Goal: Find specific page/section: Find specific page/section

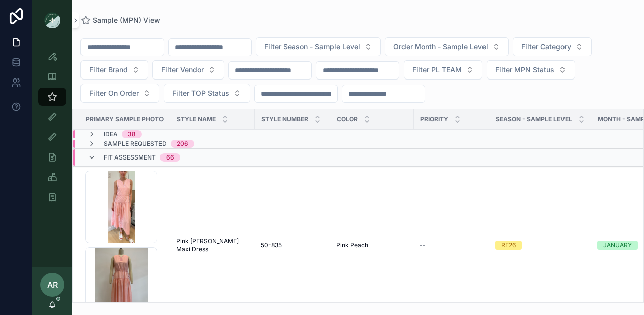
click at [240, 47] on input "scrollable content" at bounding box center [209, 47] width 82 height 14
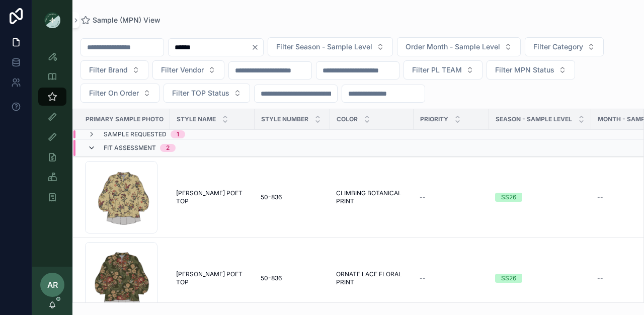
type input "******"
click at [94, 149] on icon "scrollable content" at bounding box center [91, 148] width 8 height 8
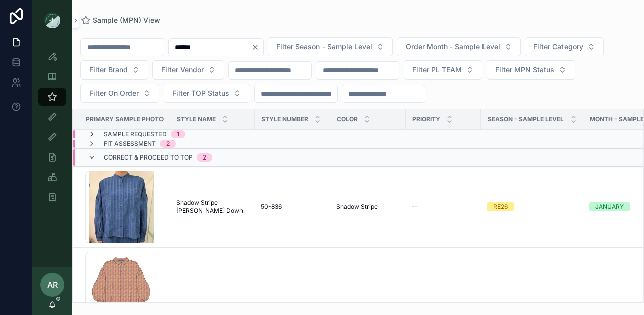
click at [90, 132] on icon "scrollable content" at bounding box center [91, 134] width 8 height 8
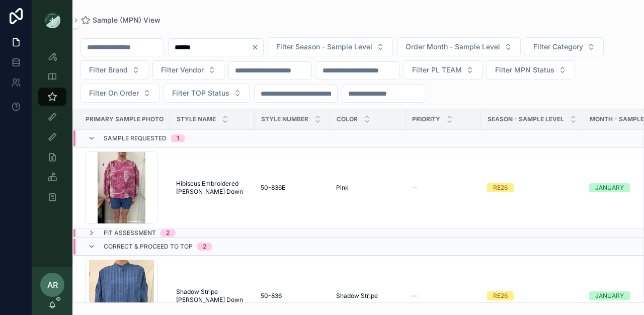
click at [90, 133] on div "Sample Requested 1" at bounding box center [136, 138] width 98 height 16
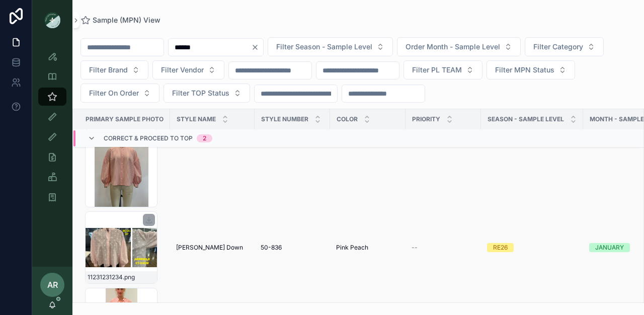
scroll to position [194, 0]
click at [192, 244] on span "[PERSON_NAME] Down" at bounding box center [209, 247] width 67 height 8
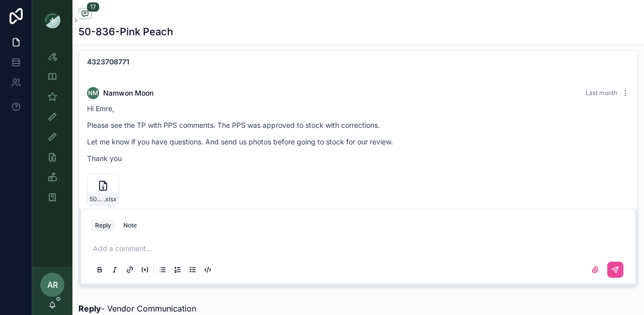
scroll to position [1209, 0]
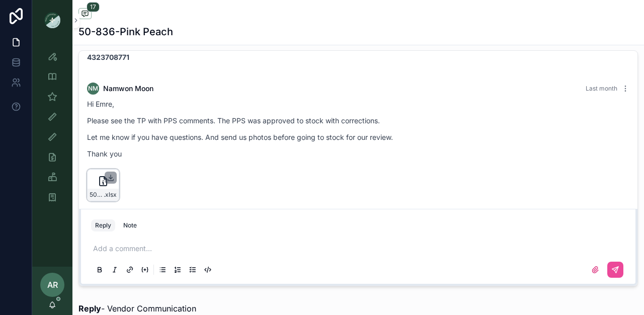
click at [111, 176] on icon "scrollable content" at bounding box center [111, 176] width 0 height 4
click at [51, 302] on icon "scrollable content" at bounding box center [53, 304] width 6 height 5
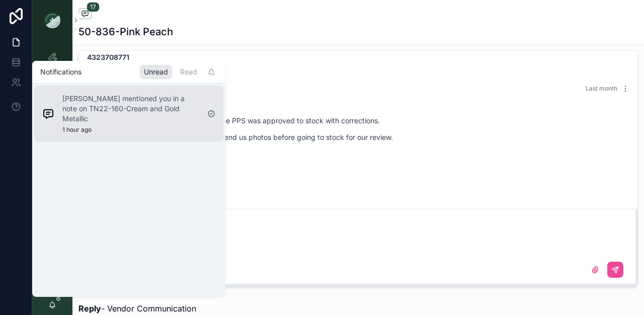
click at [117, 123] on div "[PERSON_NAME] mentioned you in a note on TN22-160-Cream and Gold Metallic 1 hou…" at bounding box center [130, 114] width 137 height 40
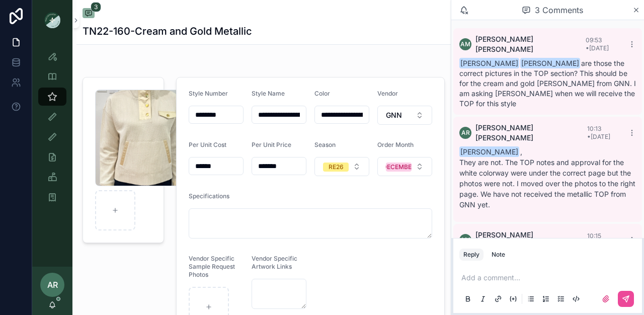
scroll to position [19, 0]
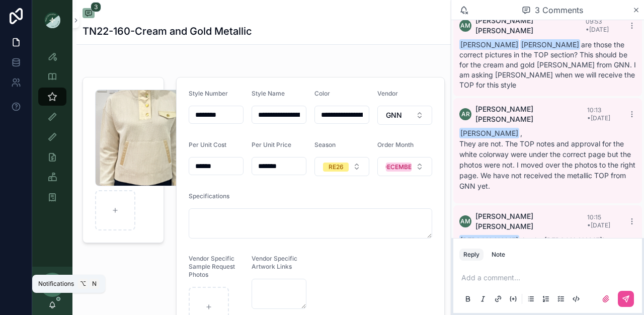
click at [49, 303] on icon "scrollable content" at bounding box center [52, 305] width 8 height 8
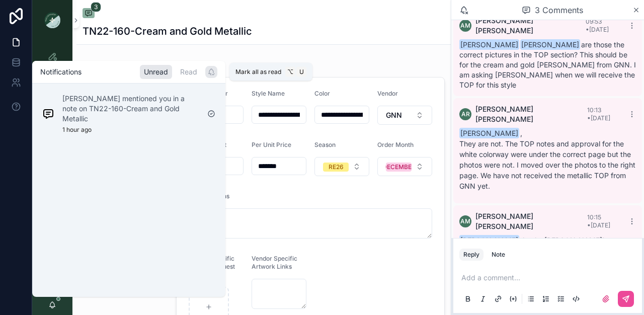
click at [208, 71] on icon "scrollable content" at bounding box center [211, 72] width 8 height 8
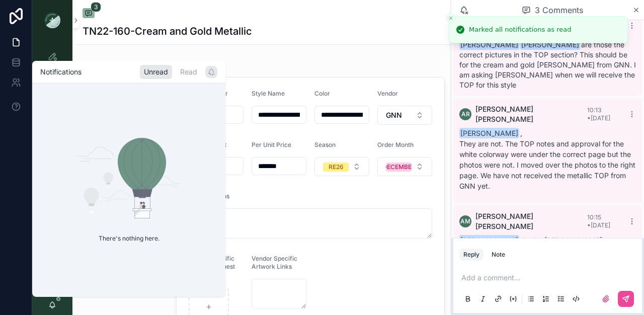
click at [59, 44] on div "Style View Style View - Vendor Specific Sample (MPN) View Fit View Sample Coord…" at bounding box center [52, 129] width 40 height 179
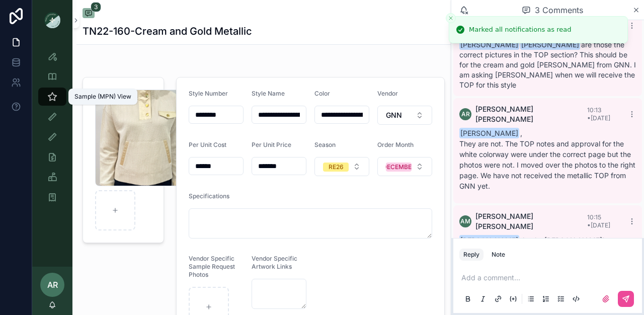
click at [56, 95] on icon "scrollable content" at bounding box center [52, 97] width 10 height 10
